Goal: Understand process/instructions

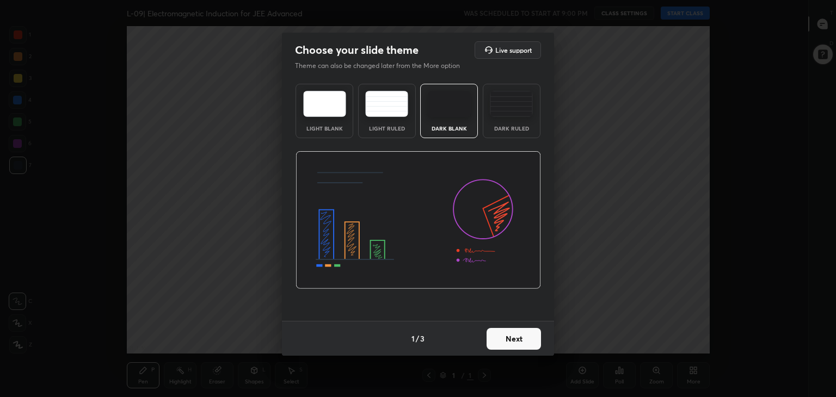
scroll to position [3, 0]
click at [500, 334] on button "Next" at bounding box center [513, 339] width 54 height 22
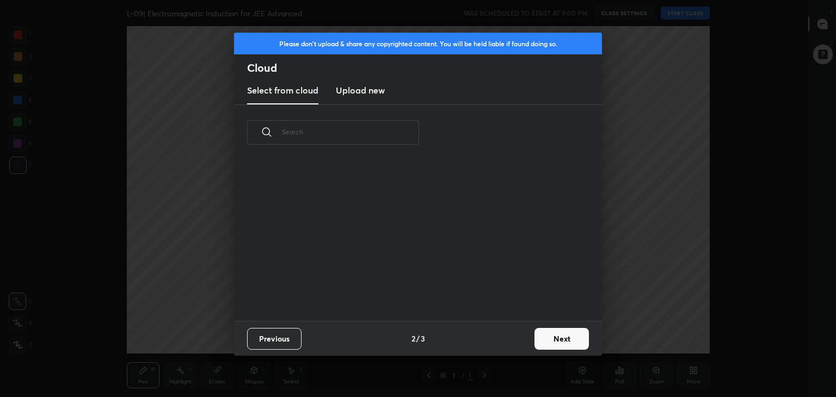
scroll to position [161, 349]
click at [554, 341] on button "Next" at bounding box center [561, 339] width 54 height 22
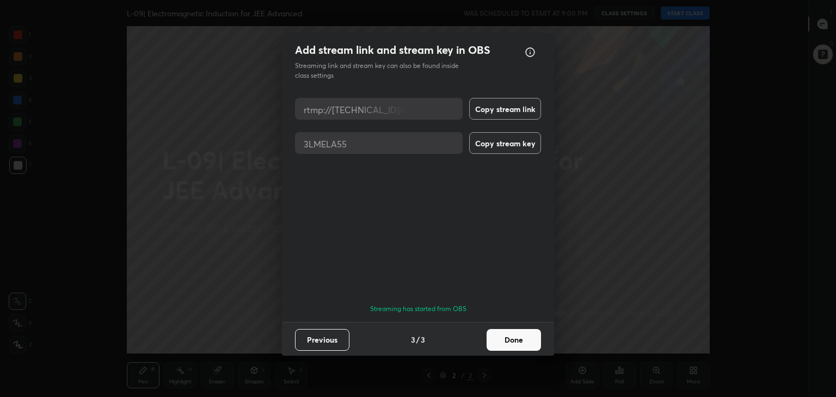
click at [506, 337] on button "Done" at bounding box center [513, 340] width 54 height 22
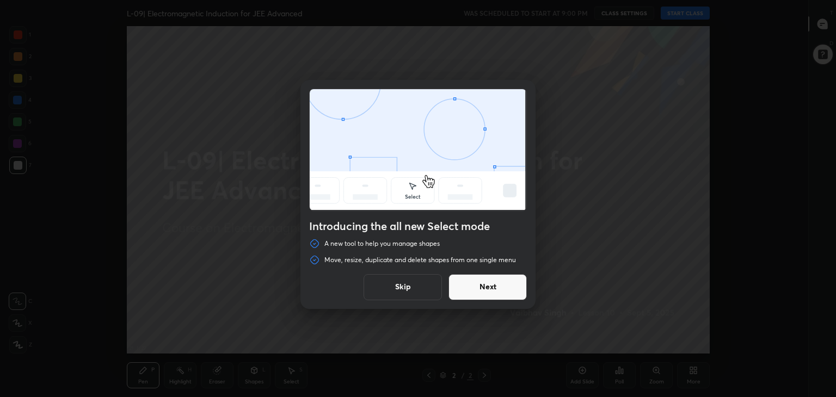
click at [504, 293] on button "Next" at bounding box center [487, 287] width 78 height 26
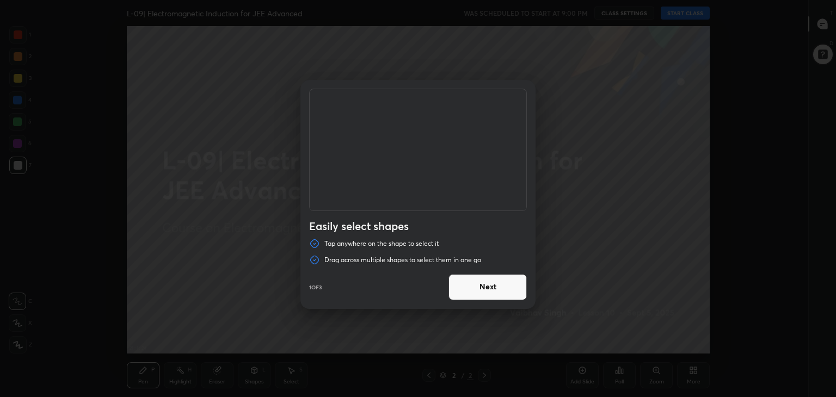
click at [485, 283] on button "Next" at bounding box center [487, 287] width 78 height 26
click at [485, 283] on button "Done" at bounding box center [487, 287] width 78 height 26
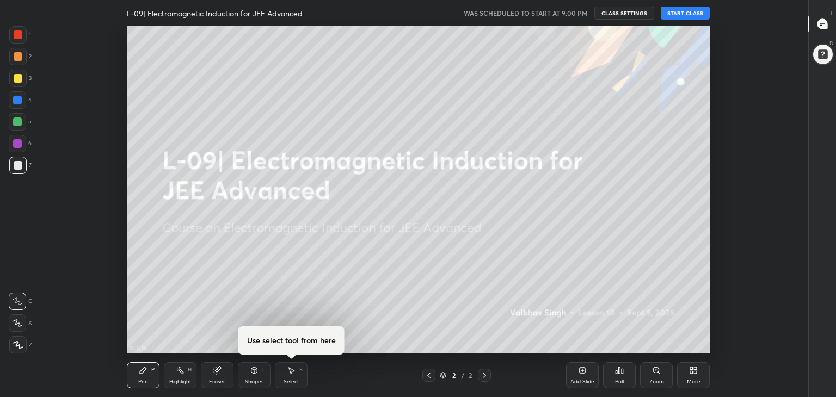
click at [688, 376] on div "More" at bounding box center [693, 375] width 33 height 26
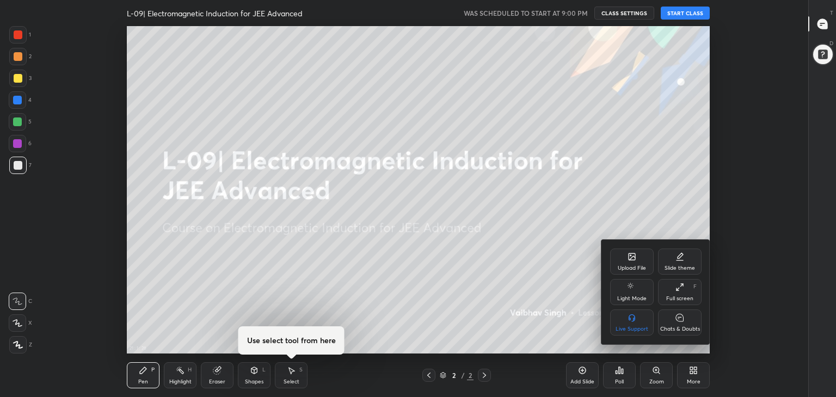
click at [676, 321] on icon at bounding box center [679, 317] width 9 height 11
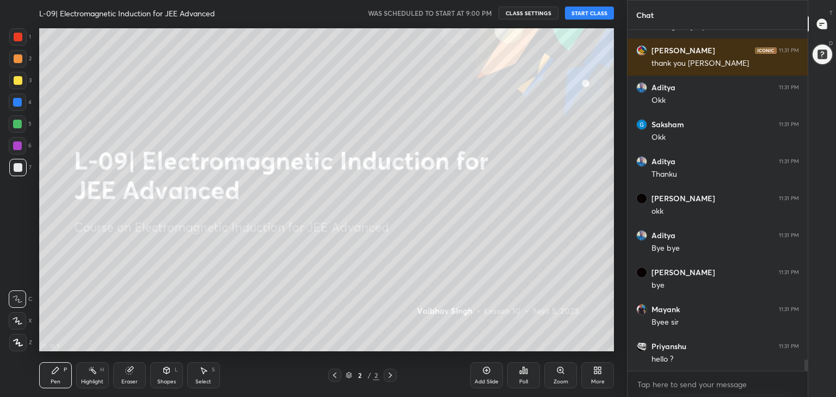
scroll to position [9891, 0]
